Goal: Task Accomplishment & Management: Complete application form

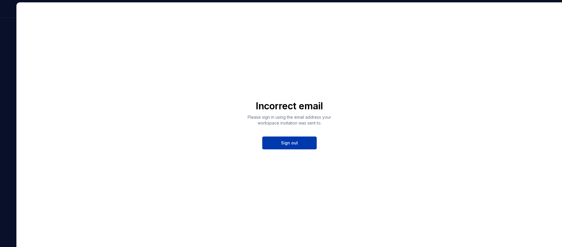
click at [302, 143] on button "Sign out" at bounding box center [289, 143] width 54 height 13
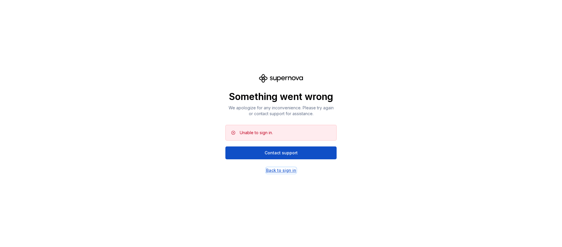
click at [287, 172] on div "Back to sign in" at bounding box center [281, 171] width 30 height 6
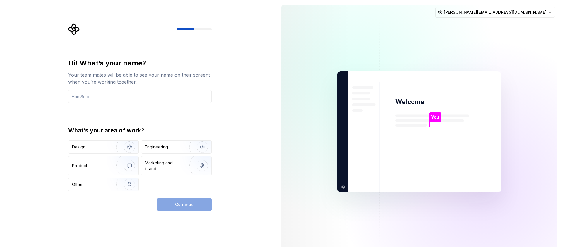
click at [238, 85] on div "Hi! What’s your name? Your team mates will be able to see your name on their sc…" at bounding box center [138, 132] width 276 height 264
click at [167, 149] on div "Engineering" at bounding box center [156, 147] width 23 height 6
click at [138, 97] on input "text" at bounding box center [139, 96] width 143 height 13
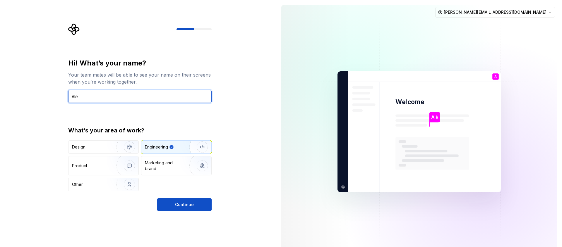
click at [144, 97] on input "Alê" at bounding box center [139, 96] width 143 height 13
type input "[PERSON_NAME]"
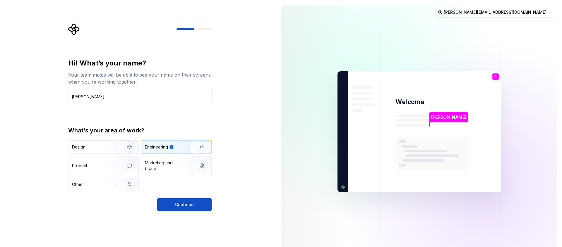
click at [214, 108] on div "Hi! What’s your name? Your team mates will be able to see your name on their sc…" at bounding box center [142, 117] width 154 height 188
click at [186, 205] on span "Continue" at bounding box center [184, 205] width 19 height 6
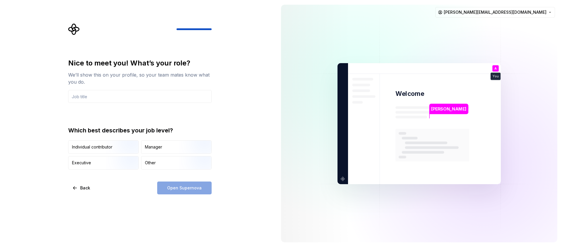
click at [169, 105] on div "Nice to meet you! What’s your role? We’ll show this on your profile, so your te…" at bounding box center [139, 114] width 143 height 111
click at [170, 97] on input "text" at bounding box center [139, 96] width 143 height 13
click at [172, 98] on input "text" at bounding box center [139, 96] width 143 height 13
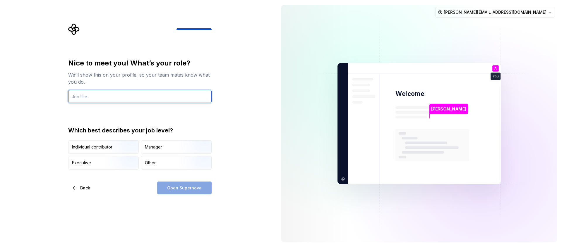
click at [172, 98] on input "text" at bounding box center [139, 96] width 143 height 13
type input "Desenvolvedor"
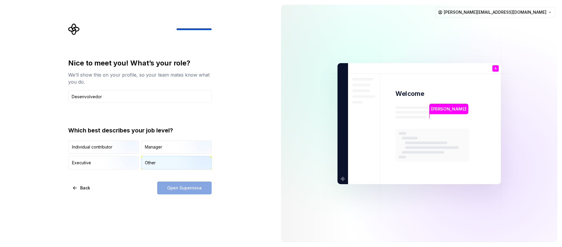
click at [164, 166] on div "Other" at bounding box center [176, 163] width 70 height 13
click at [183, 189] on span "Open Supernova" at bounding box center [184, 188] width 35 height 6
